Goal: Task Accomplishment & Management: Use online tool/utility

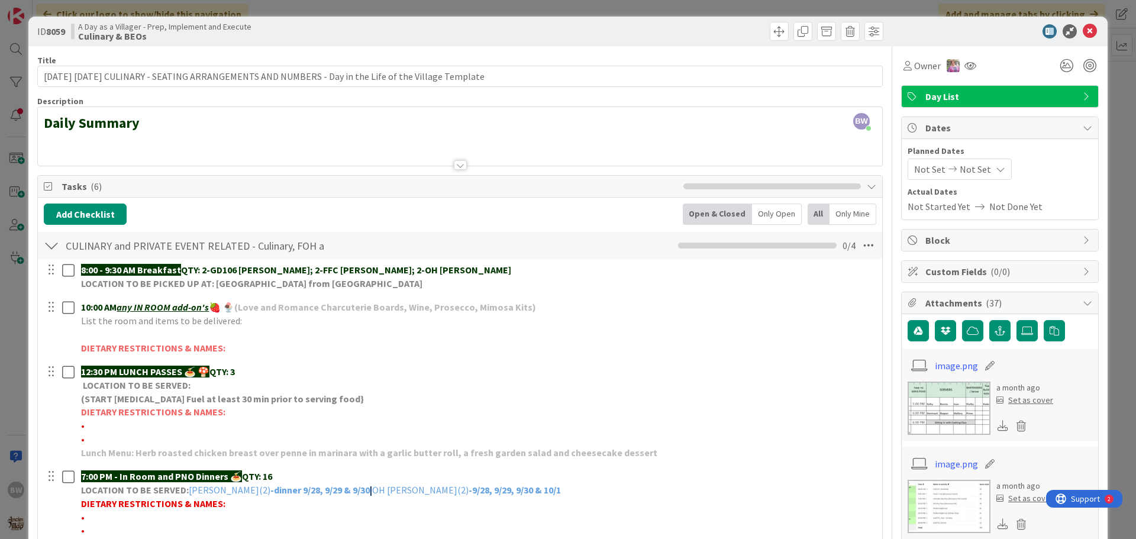
scroll to position [118, 0]
click at [1084, 27] on icon at bounding box center [1090, 31] width 14 height 14
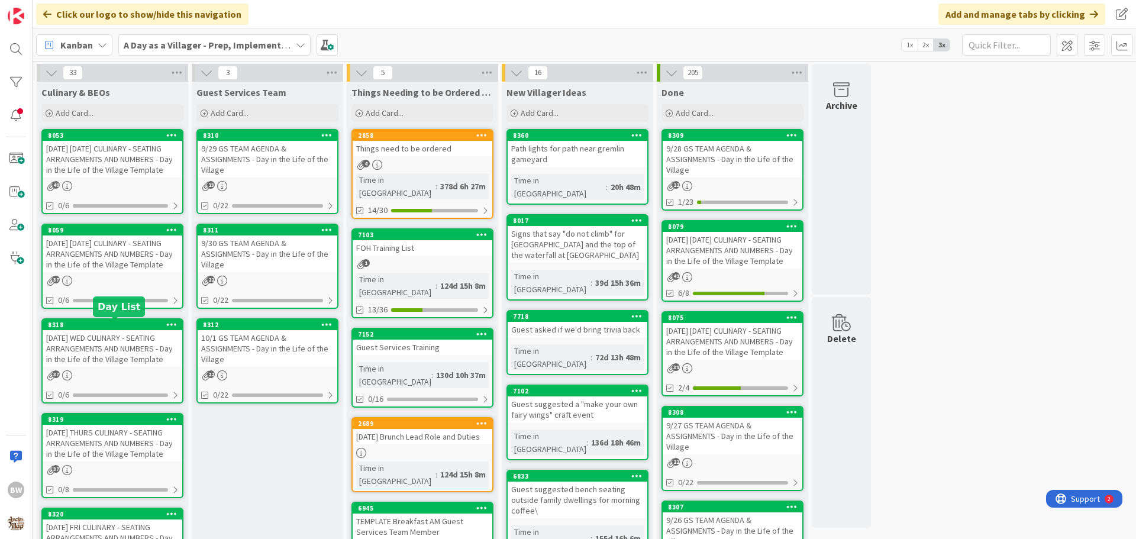
click at [107, 328] on div "8318" at bounding box center [115, 325] width 134 height 8
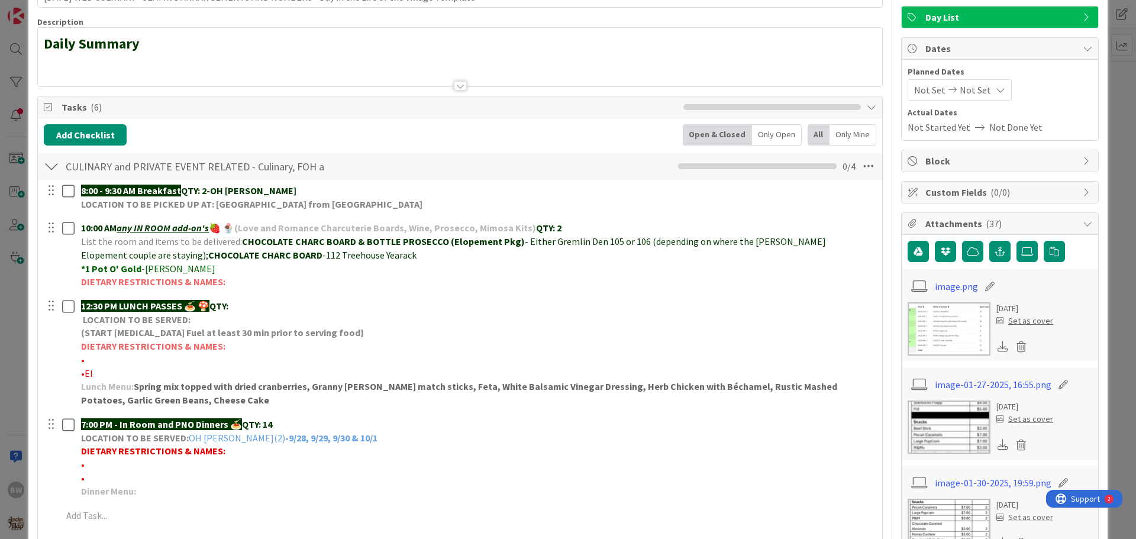
scroll to position [178, 0]
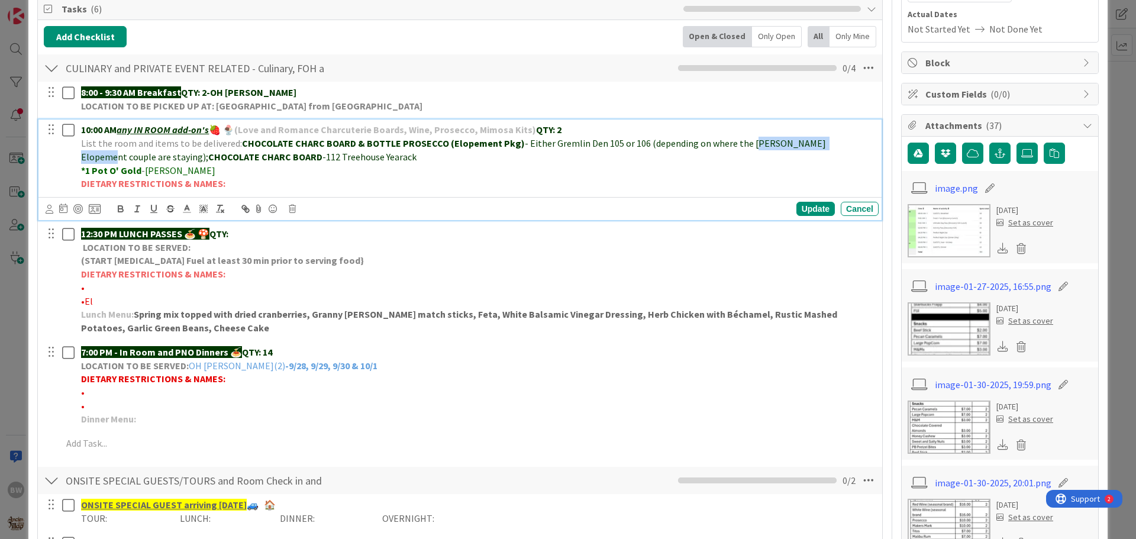
drag, startPoint x: 739, startPoint y: 143, endPoint x: 830, endPoint y: 143, distance: 90.5
click at [828, 143] on span "- Either Gremlin Den 105 or 106 (depending on where the [PERSON_NAME] Elopement…" at bounding box center [454, 149] width 747 height 25
click at [154, 205] on icon "button" at bounding box center [154, 209] width 11 height 11
click at [631, 183] on p "DIETARY RESTRICTIONS & NAMES:" at bounding box center [477, 184] width 793 height 14
click at [805, 202] on div "Update" at bounding box center [815, 209] width 38 height 14
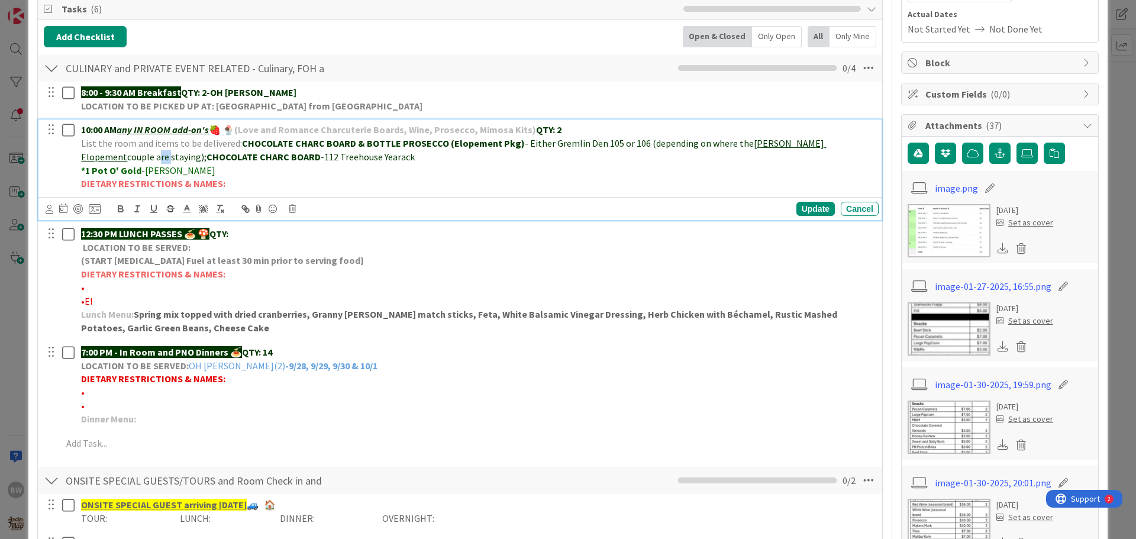
drag, startPoint x: 92, startPoint y: 154, endPoint x: 82, endPoint y: 157, distance: 10.7
click at [127, 157] on span "couple are staying);" at bounding box center [166, 157] width 79 height 12
click at [378, 164] on p "*1 Pot O' Gold - [PERSON_NAME]" at bounding box center [477, 171] width 793 height 14
click at [814, 207] on div "Update" at bounding box center [815, 209] width 38 height 14
